Goal: Check status: Check status

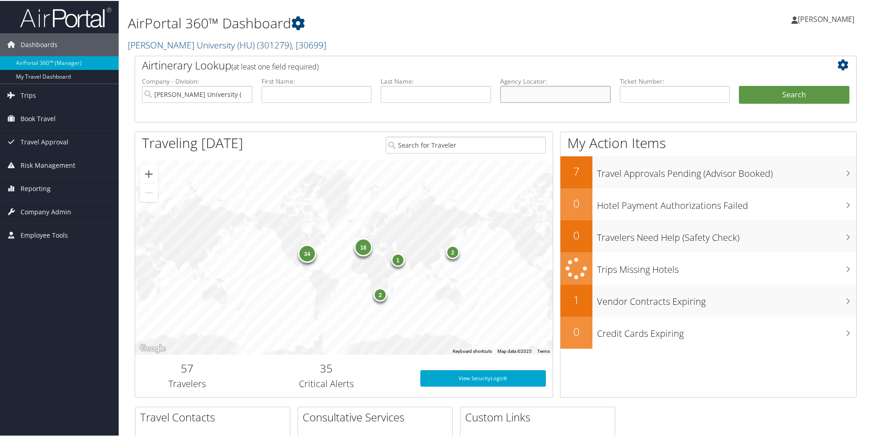
paste input "C8Q0FF"
type input "C8Q0FF"
click at [765, 93] on button "Search" at bounding box center [794, 94] width 110 height 18
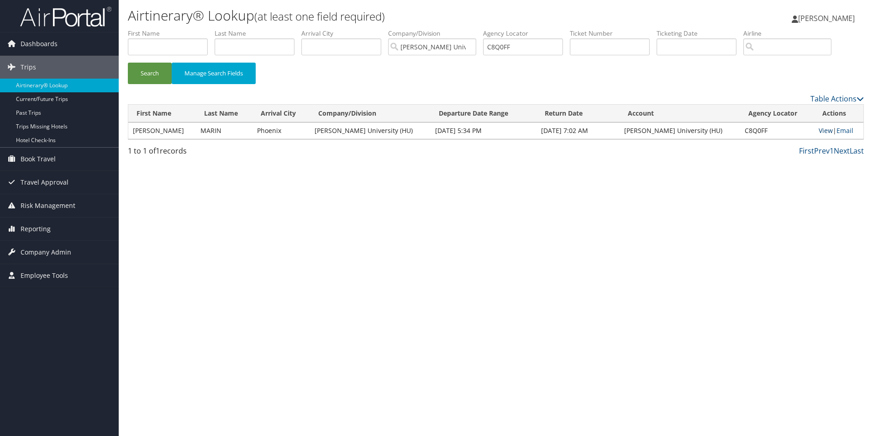
click at [819, 129] on link "View" at bounding box center [826, 130] width 14 height 9
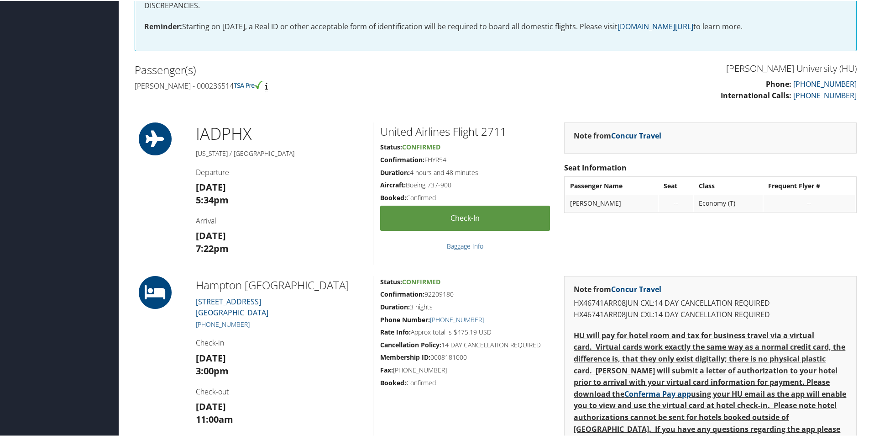
scroll to position [228, 0]
